Goal: Task Accomplishment & Management: Manage account settings

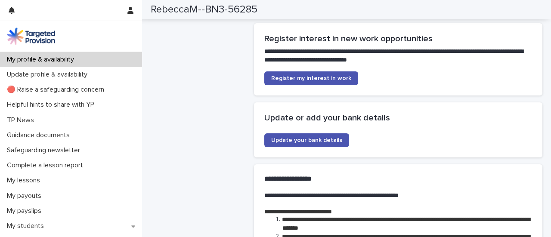
scroll to position [1904, 0]
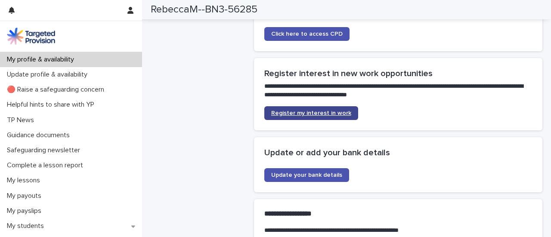
drag, startPoint x: 314, startPoint y: 99, endPoint x: 318, endPoint y: 111, distance: 11.8
click at [314, 99] on section "**********" at bounding box center [398, 94] width 289 height 72
click at [318, 111] on link "Register my interest in work" at bounding box center [311, 113] width 94 height 14
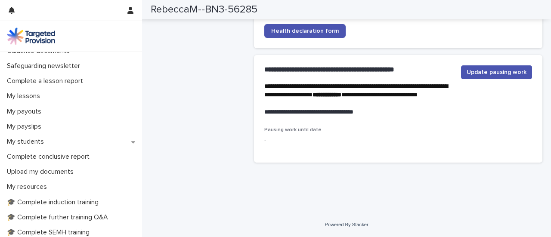
scroll to position [0, 0]
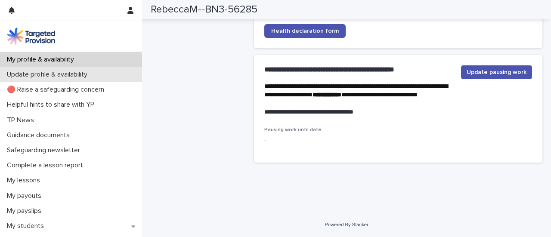
click at [82, 72] on p "Update profile & availability" at bounding box center [48, 75] width 91 height 8
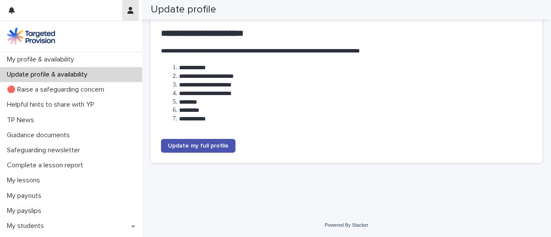
click at [131, 14] on button "button" at bounding box center [130, 10] width 16 height 21
click at [32, 59] on div at bounding box center [275, 118] width 551 height 237
click at [32, 59] on p "My profile & availability" at bounding box center [41, 59] width 77 height 8
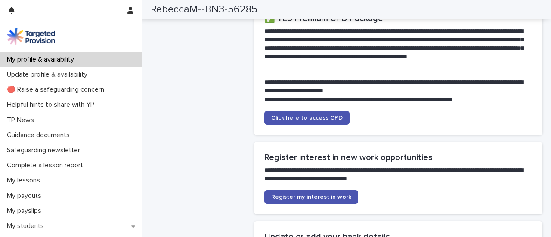
scroll to position [1883, 0]
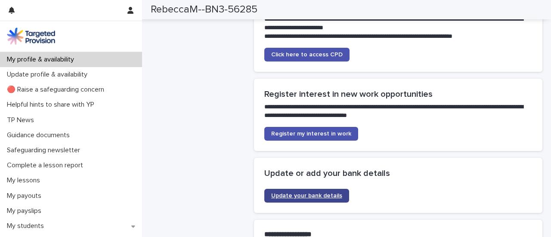
click at [283, 193] on span "Update your bank details" at bounding box center [306, 196] width 71 height 6
